Goal: Task Accomplishment & Management: Manage account settings

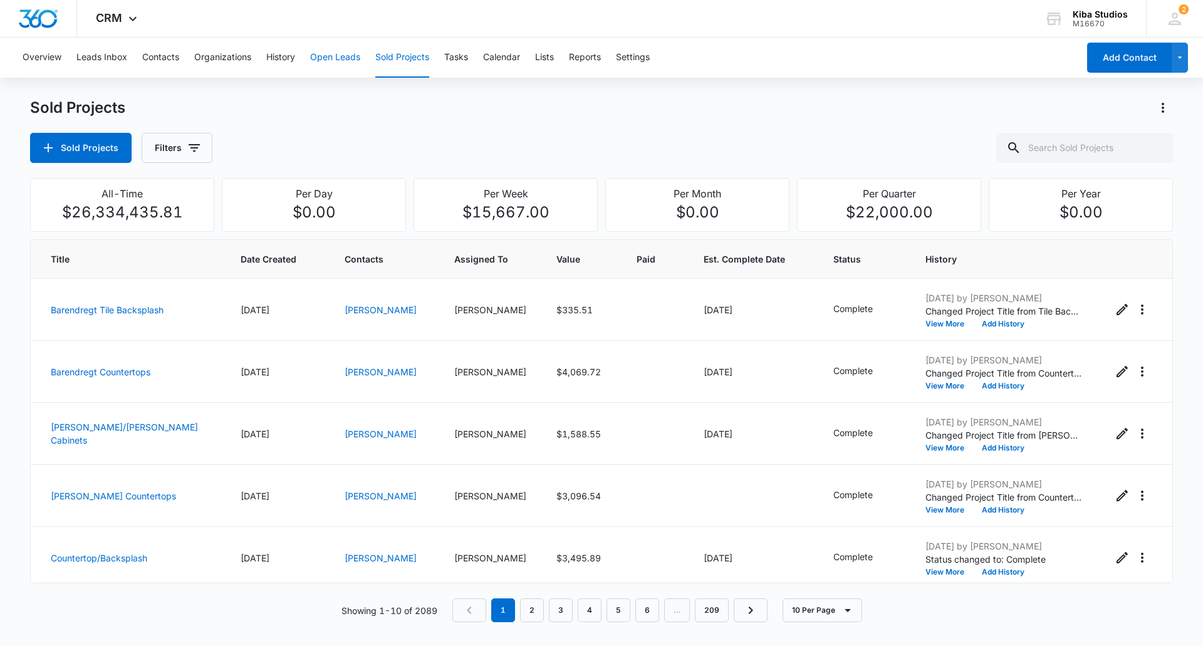
click at [323, 58] on button "Open Leads" at bounding box center [335, 58] width 50 height 40
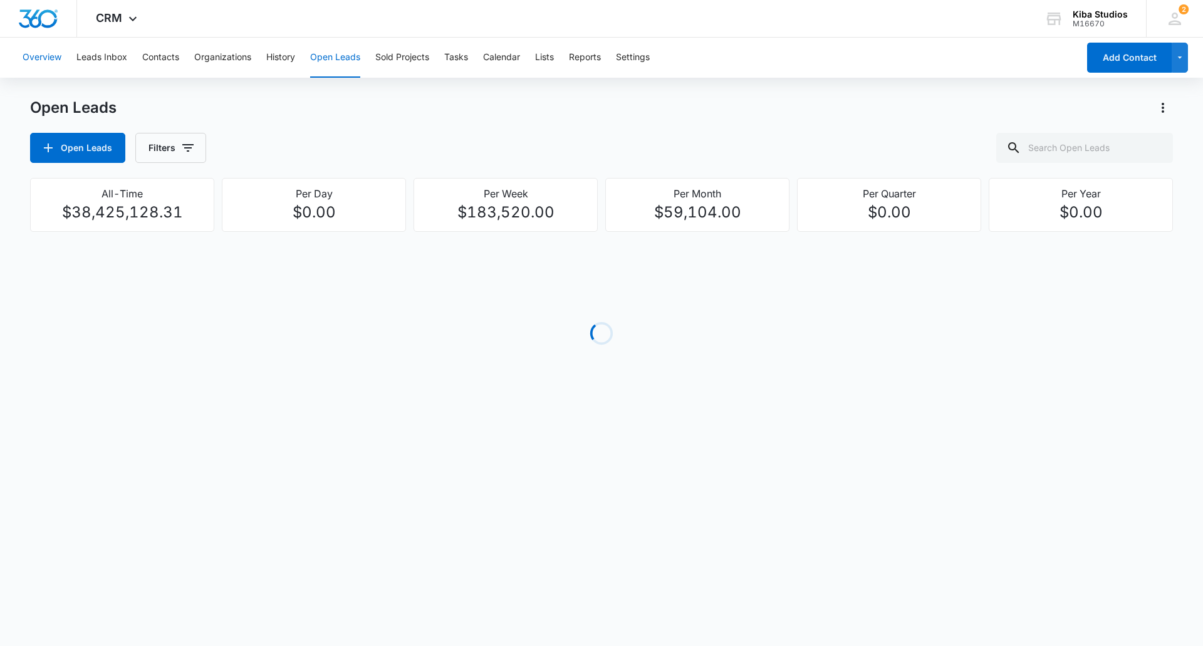
click at [52, 55] on button "Overview" at bounding box center [42, 58] width 39 height 40
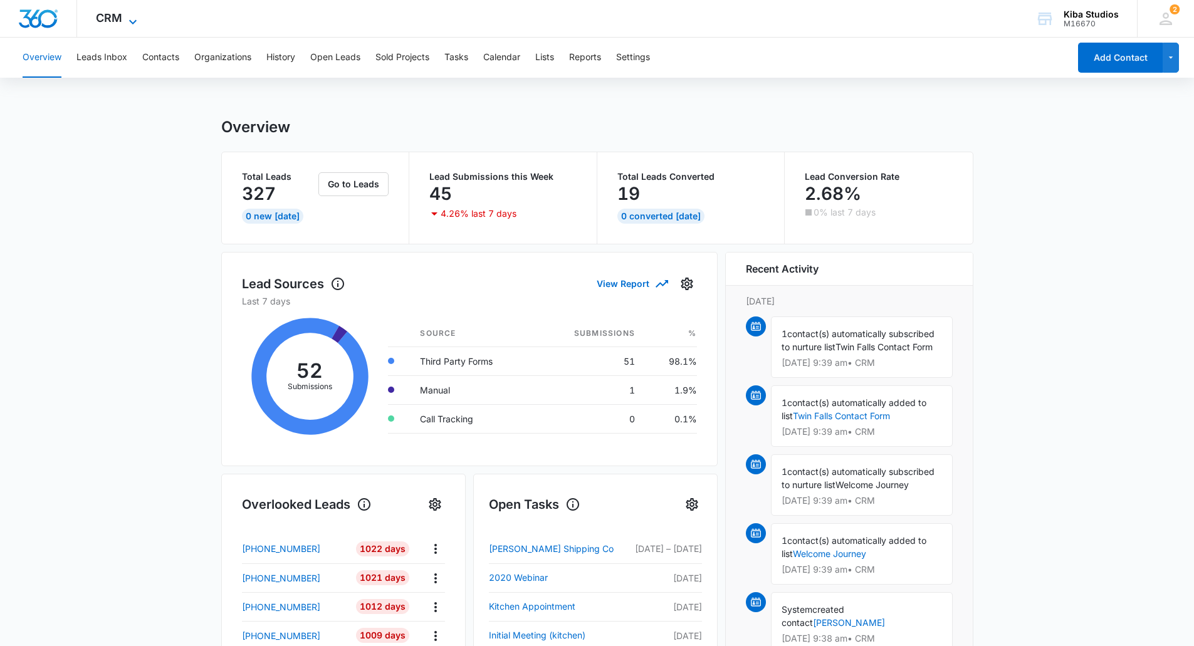
click at [103, 24] on span "CRM" at bounding box center [109, 17] width 26 height 13
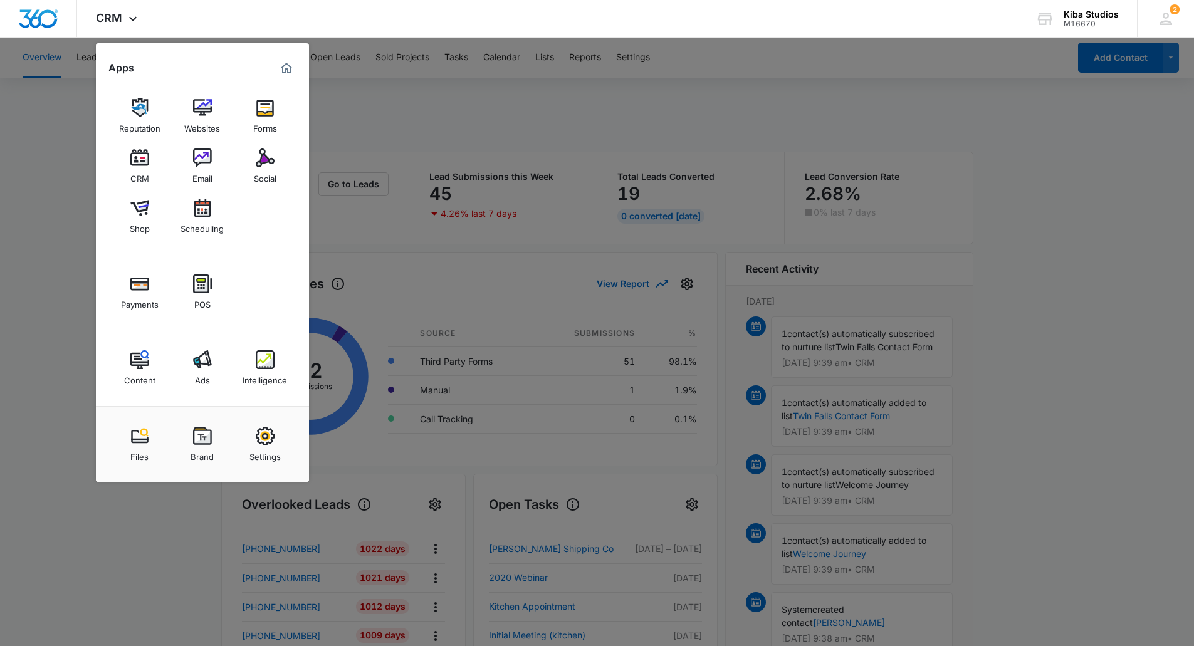
click at [258, 435] on img at bounding box center [265, 436] width 19 height 19
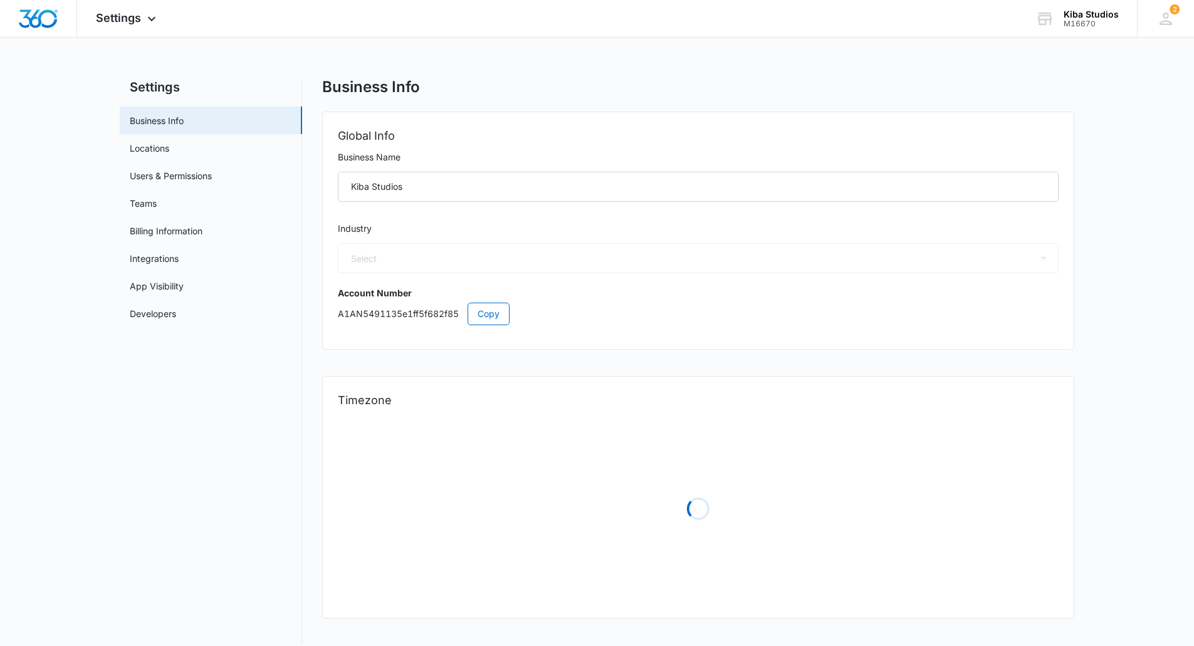
select select "33"
select select "US"
select select "America/[GEOGRAPHIC_DATA]"
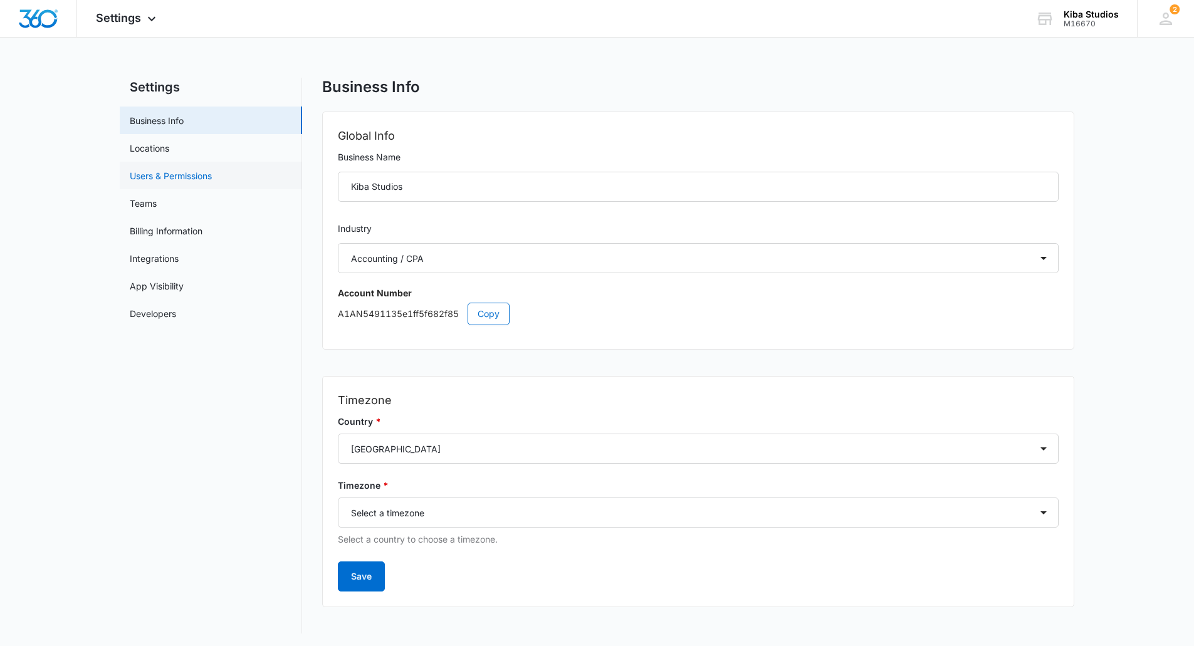
click at [156, 180] on link "Users & Permissions" at bounding box center [171, 175] width 82 height 13
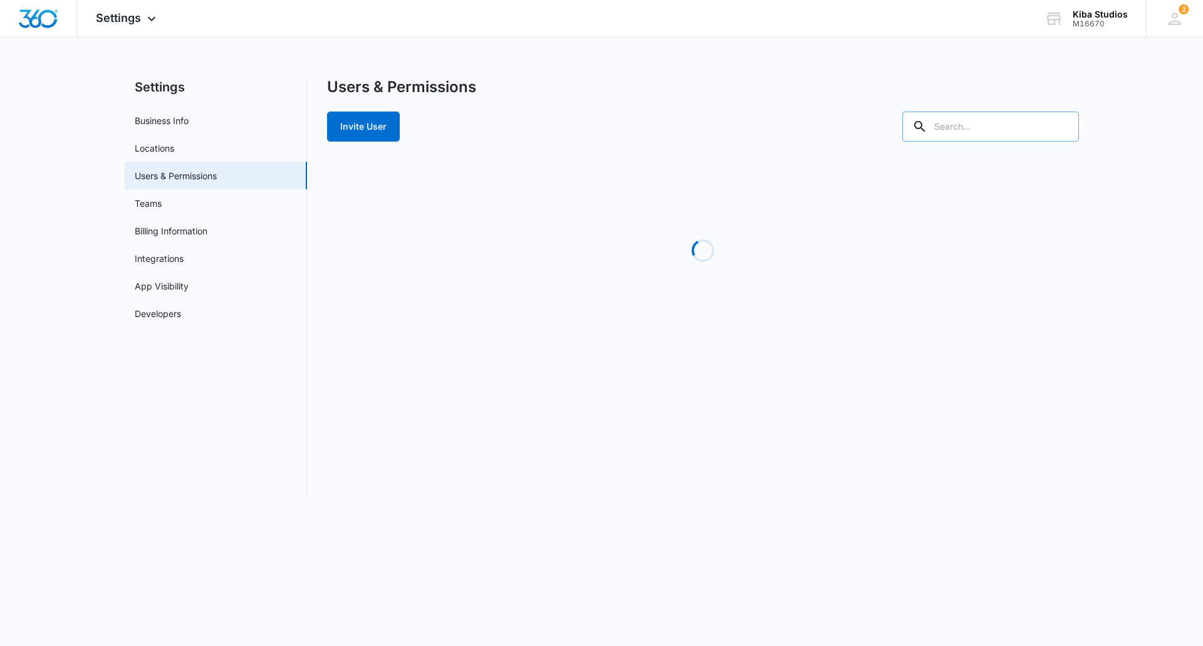
click at [966, 131] on div at bounding box center [990, 127] width 177 height 30
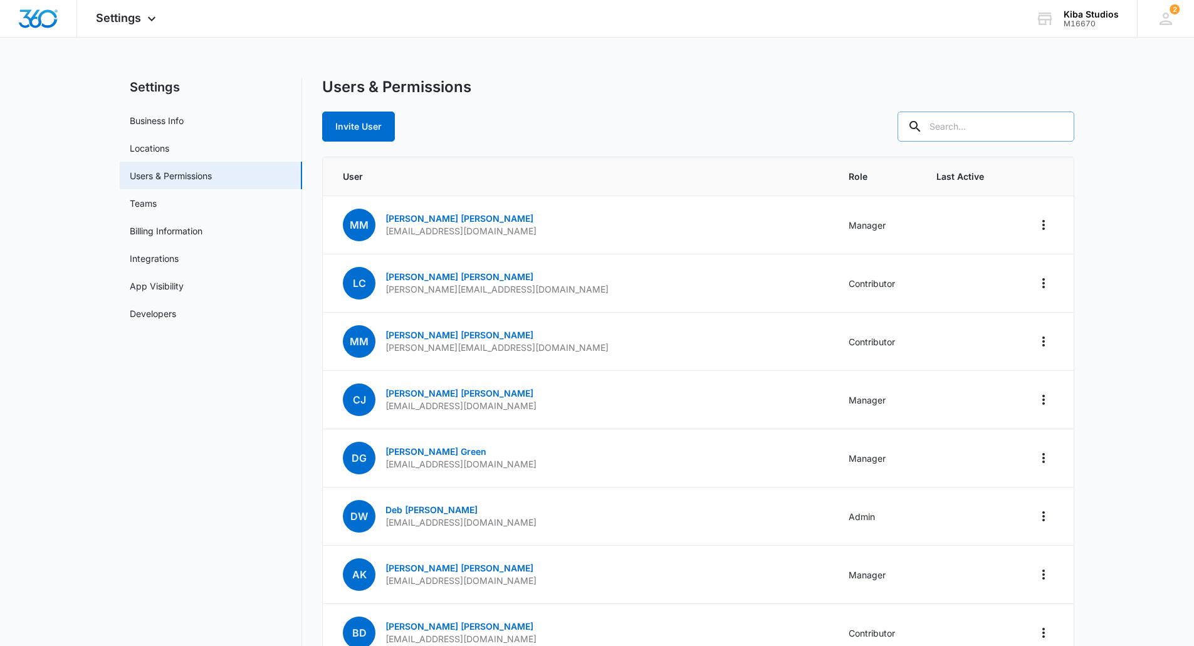
click at [966, 131] on input "text" at bounding box center [985, 127] width 177 height 30
type input "[PERSON_NAME]"
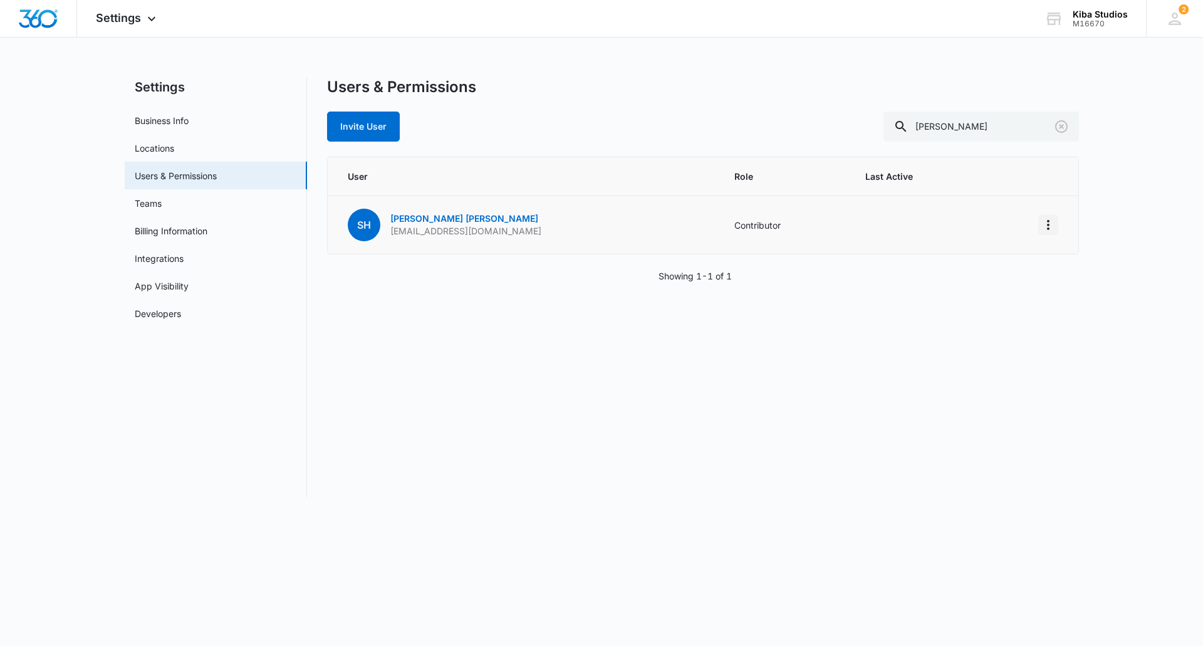
click at [1048, 222] on icon "Actions" at bounding box center [1048, 224] width 15 height 15
click at [891, 350] on div "Users & Permissions Invite User [PERSON_NAME] User Role Last Active SH [PERSON_…" at bounding box center [703, 288] width 752 height 420
